Goal: Task Accomplishment & Management: Complete application form

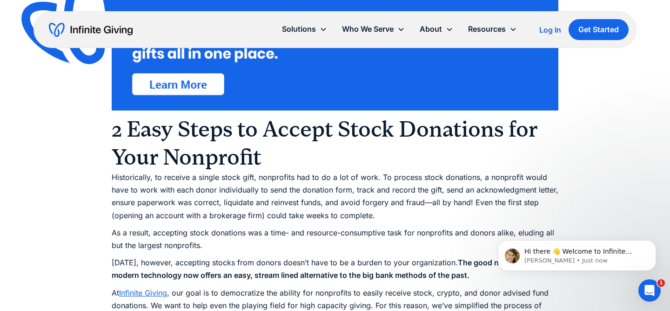
scroll to position [696, 0]
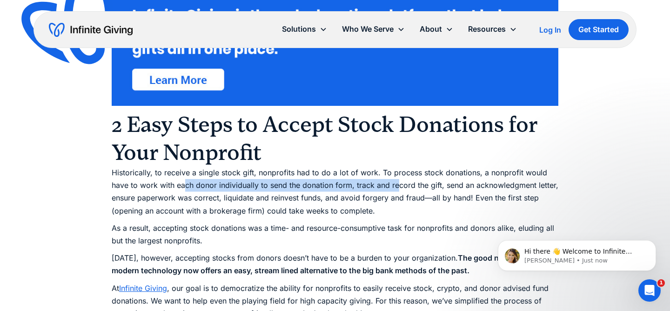
drag, startPoint x: 186, startPoint y: 189, endPoint x: 387, endPoint y: 189, distance: 200.7
click at [396, 189] on p "Historically, to receive a single stock gift, nonprofits had to do a lot of wor…" at bounding box center [335, 191] width 447 height 51
click at [387, 189] on p "Historically, to receive a single stock gift, nonprofits had to do a lot of wor…" at bounding box center [335, 191] width 447 height 51
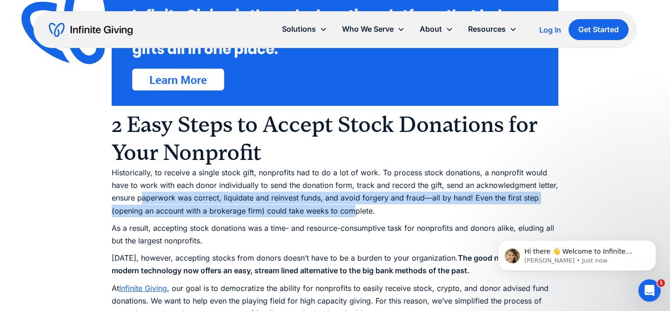
drag, startPoint x: 145, startPoint y: 199, endPoint x: 351, endPoint y: 210, distance: 207.0
click at [351, 210] on p "Historically, to receive a single stock gift, nonprofits had to do a lot of wor…" at bounding box center [335, 191] width 447 height 51
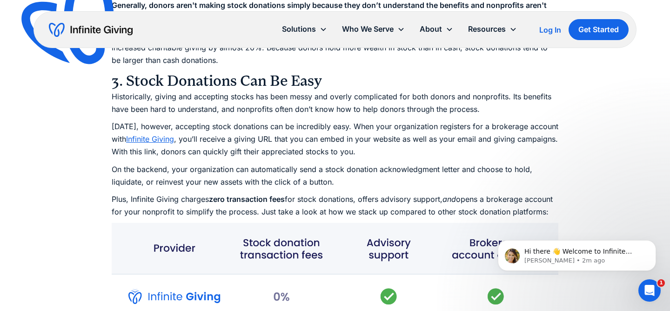
scroll to position [2752, 0]
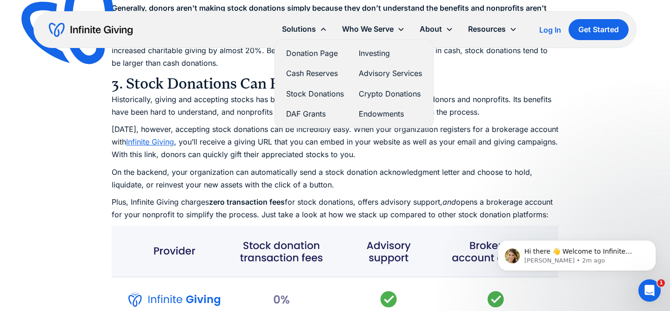
click at [316, 93] on link "Stock Donations" at bounding box center [315, 94] width 58 height 13
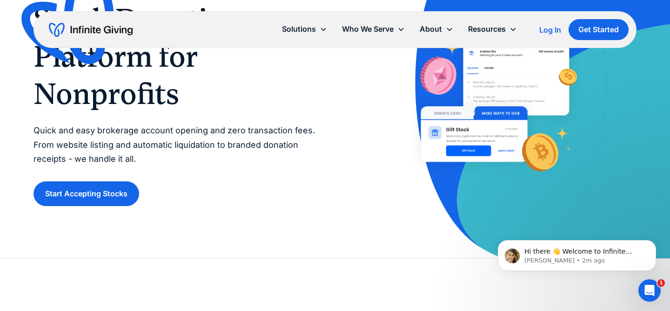
scroll to position [101, 0]
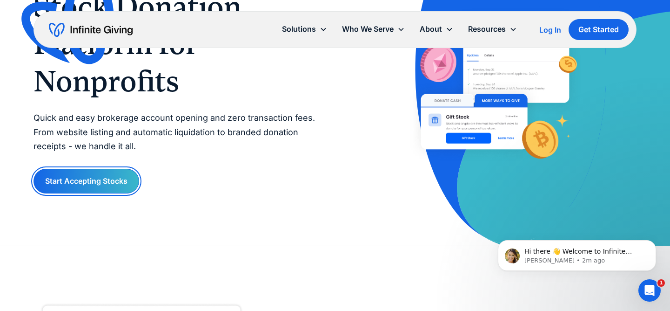
click at [100, 183] on link "Start Accepting Stocks" at bounding box center [87, 181] width 106 height 25
